Goal: Find contact information: Find contact information

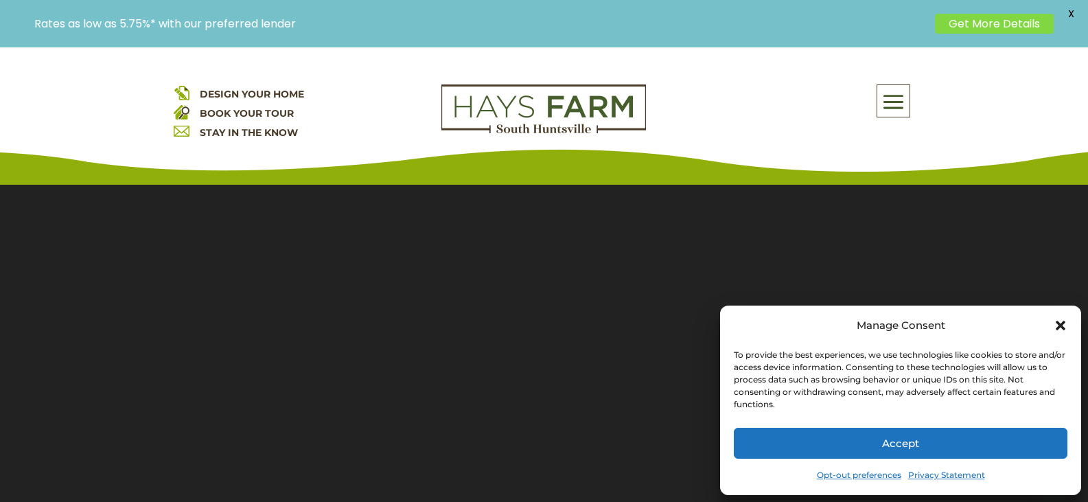
click at [1057, 329] on icon "Close dialog" at bounding box center [1061, 326] width 10 height 10
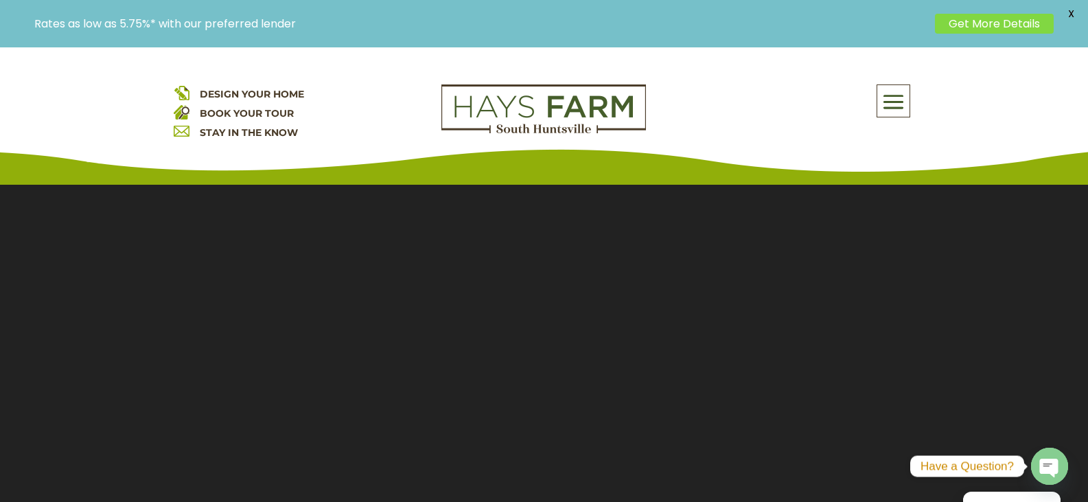
click at [900, 96] on span at bounding box center [893, 103] width 32 height 32
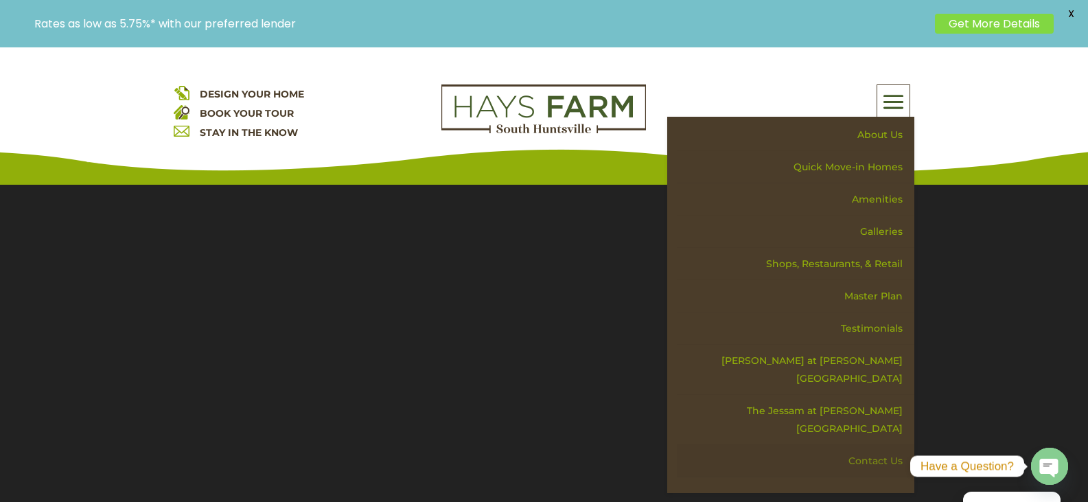
click at [871, 445] on link "Contact Us" at bounding box center [796, 461] width 238 height 32
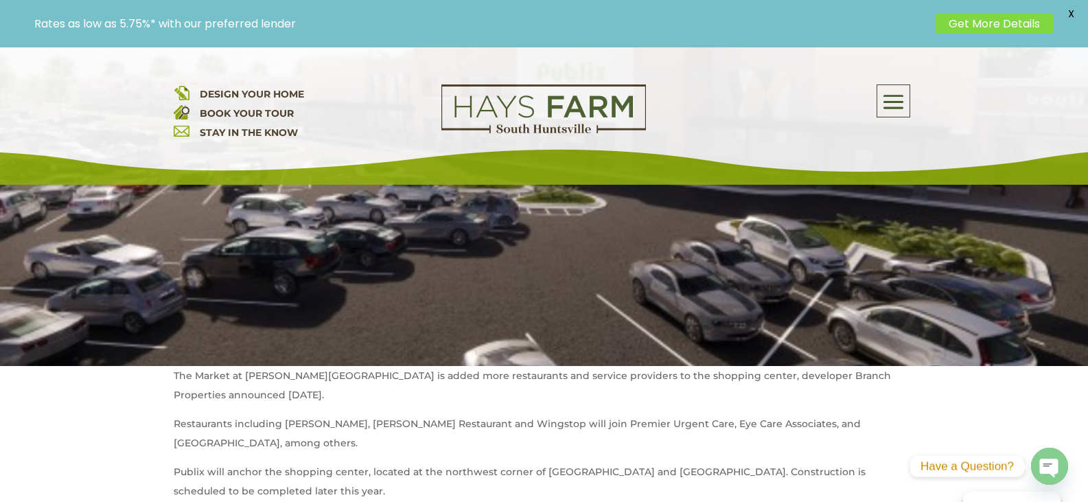
scroll to position [412, 0]
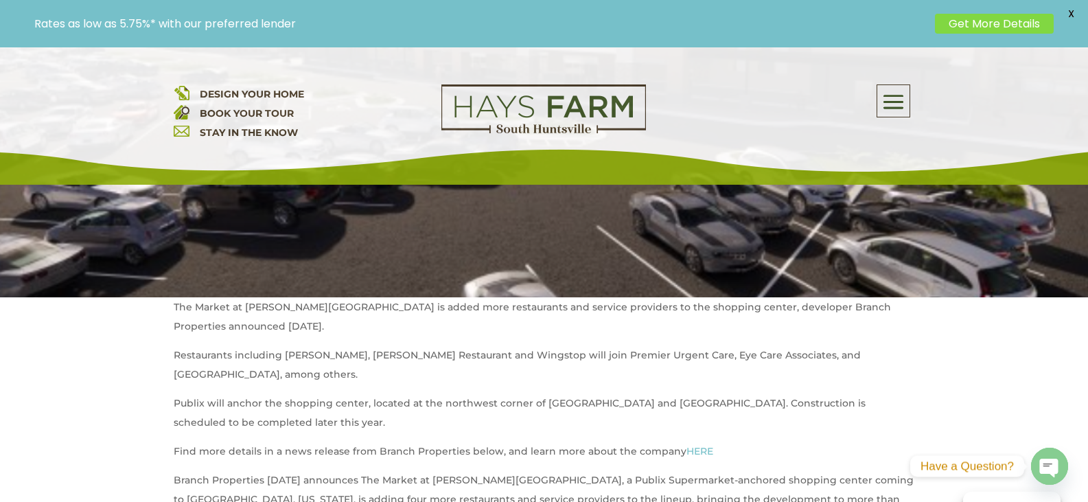
click at [687, 445] on link "HERE" at bounding box center [700, 451] width 27 height 12
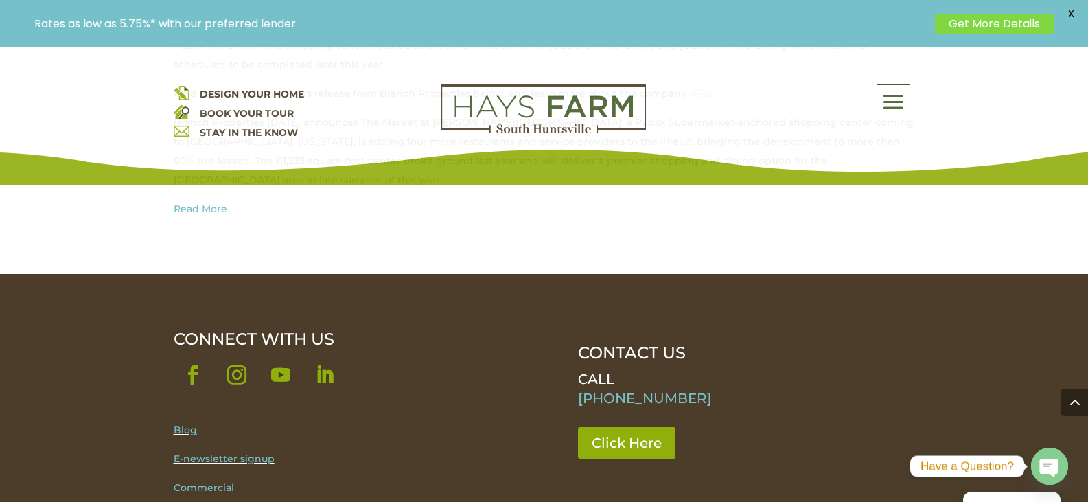
scroll to position [824, 0]
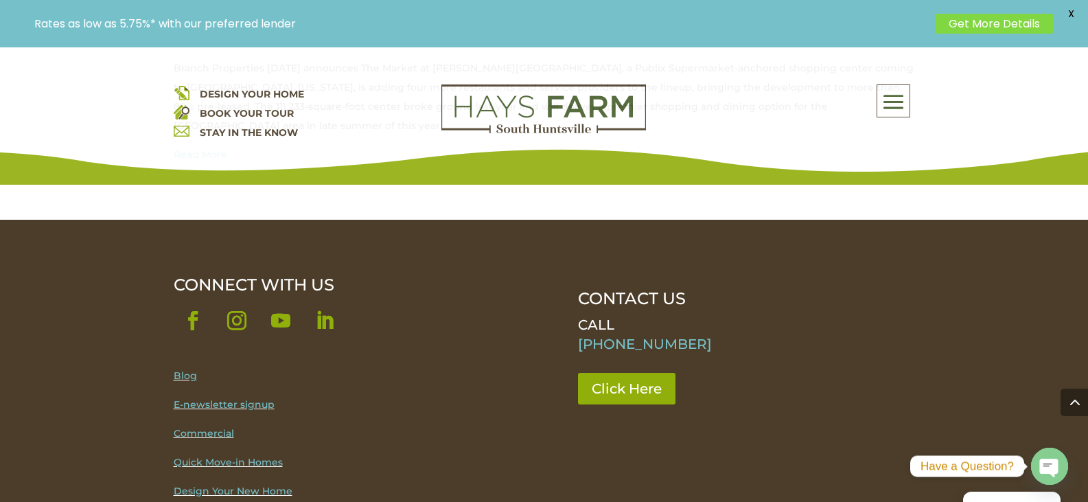
click at [196, 427] on link "Commercial" at bounding box center [204, 433] width 60 height 12
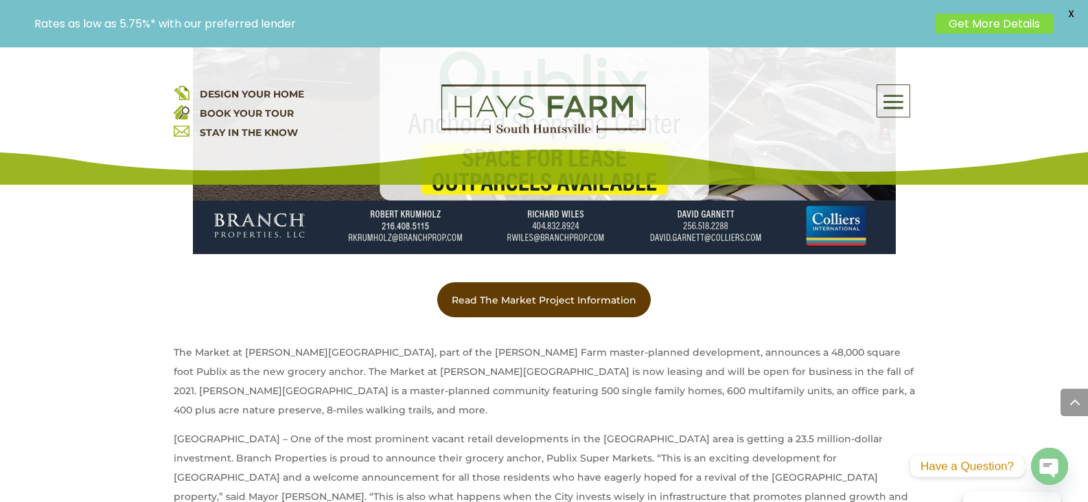
scroll to position [961, 0]
